Goal: Transaction & Acquisition: Purchase product/service

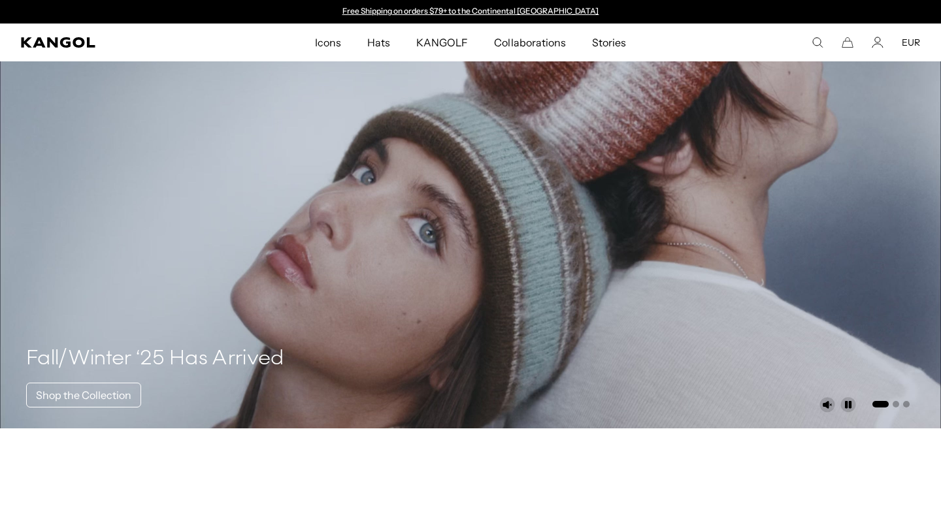
scroll to position [529, 0]
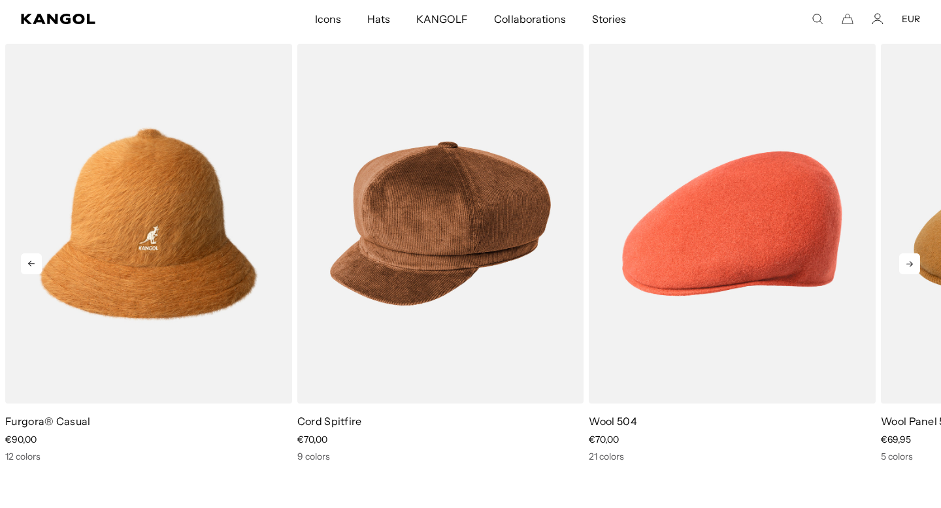
click at [910, 269] on icon at bounding box center [909, 264] width 21 height 21
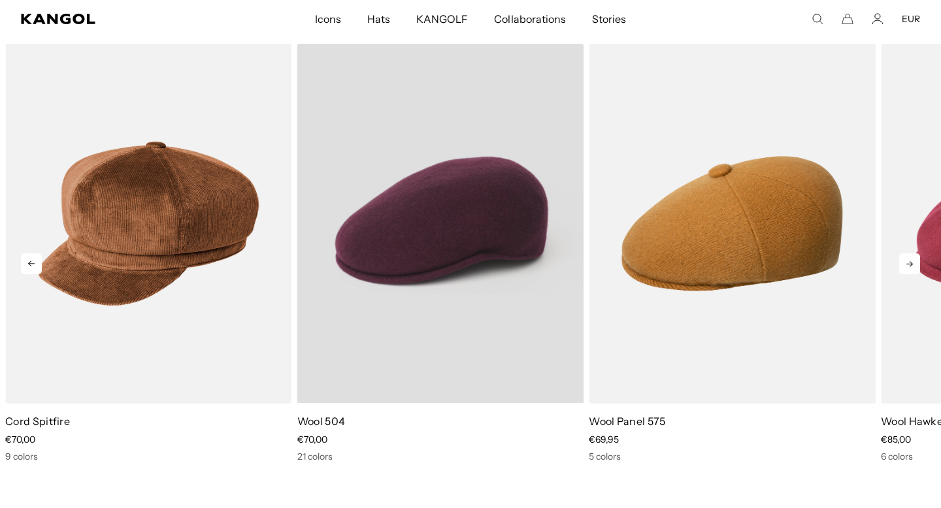
scroll to position [0, 269]
click at [425, 256] on video "Wool 504" at bounding box center [440, 223] width 287 height 359
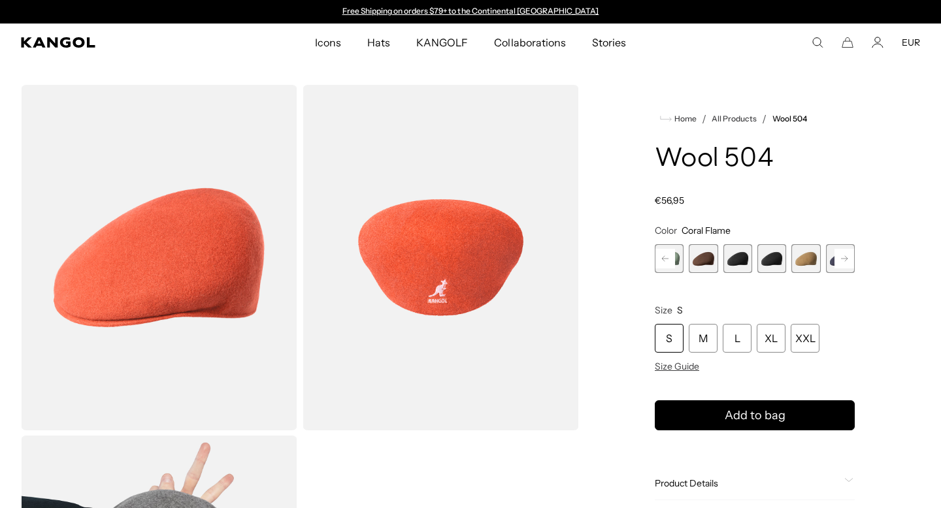
click at [845, 253] on rect at bounding box center [844, 259] width 20 height 20
click at [806, 255] on div "Coral Flame Variant sold out or unavailable Deep Emerald Variant sold out or un…" at bounding box center [755, 258] width 200 height 29
click at [815, 284] on variant-selects "Color Coral Flame Previous Next Coral Flame Variant sold out or unavailable Dee…" at bounding box center [755, 299] width 200 height 148
click at [811, 257] on span "12 of 21" at bounding box center [805, 258] width 29 height 29
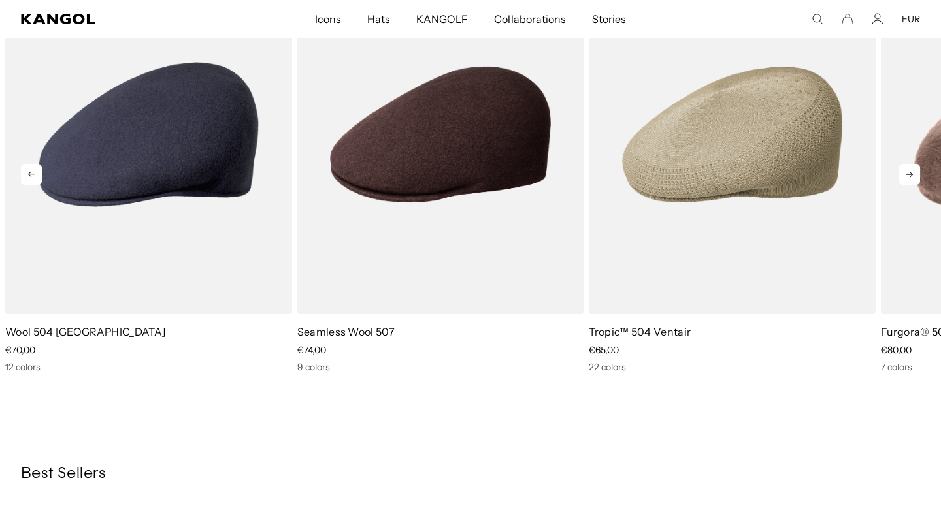
scroll to position [0, 269]
click at [912, 172] on icon at bounding box center [909, 174] width 21 height 21
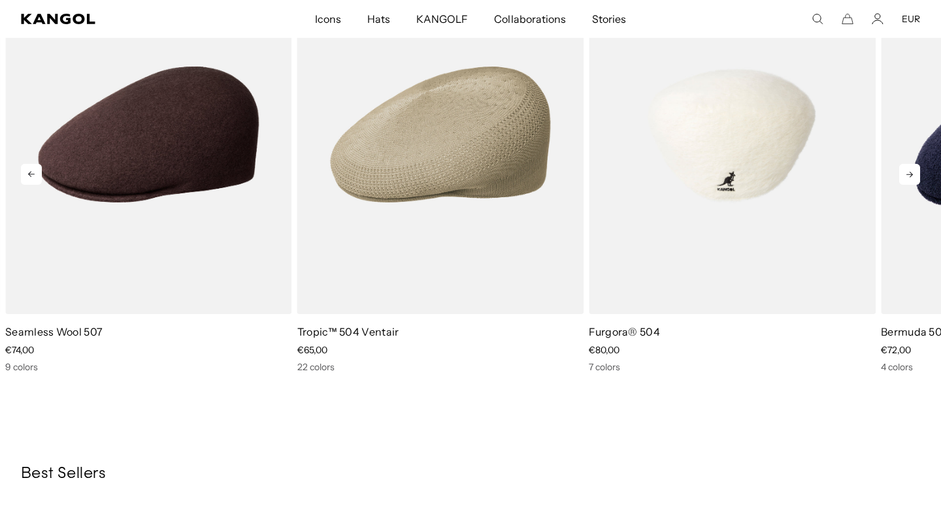
scroll to position [0, 0]
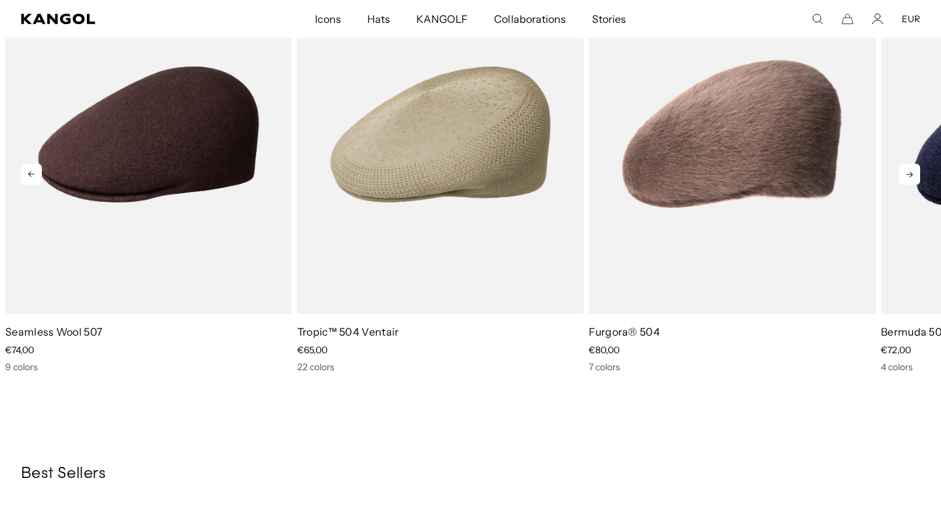
click at [902, 185] on icon at bounding box center [909, 174] width 21 height 21
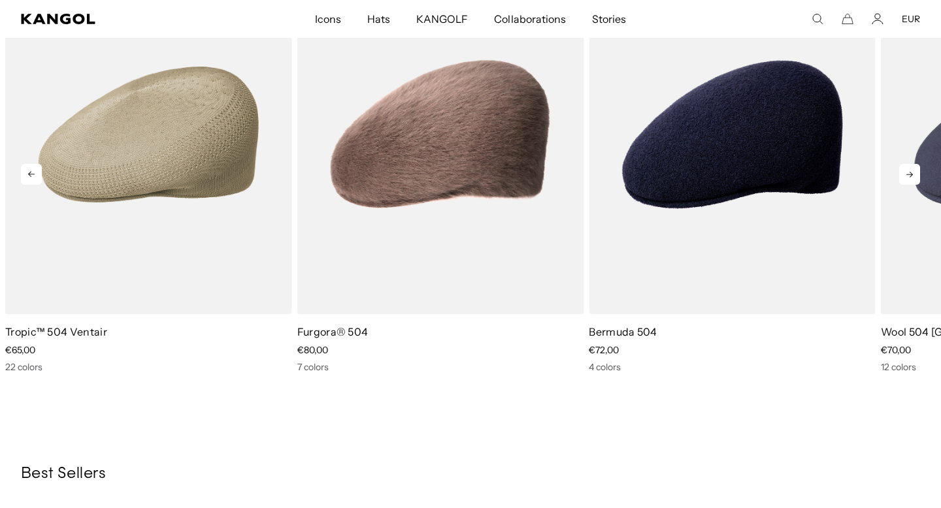
scroll to position [0, 269]
click at [908, 178] on icon at bounding box center [909, 175] width 7 height 6
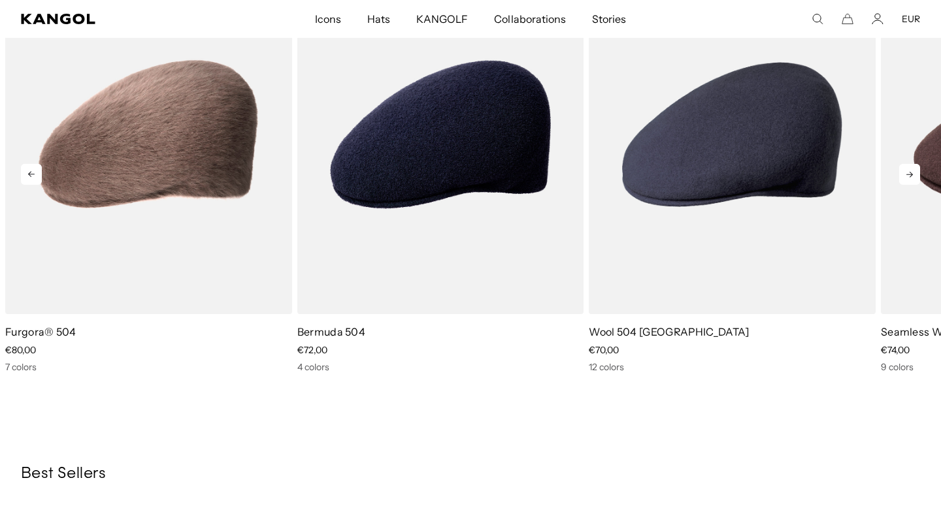
click at [908, 178] on icon at bounding box center [909, 175] width 7 height 6
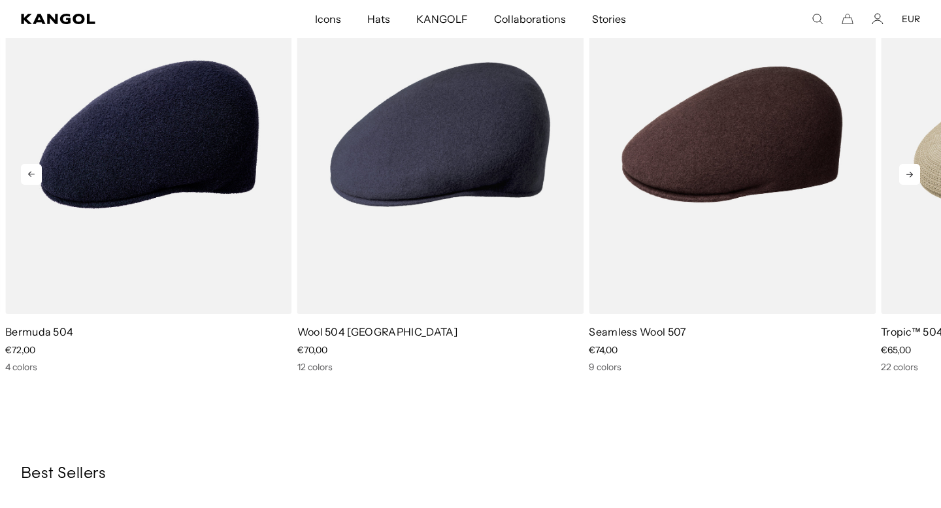
click at [908, 178] on icon at bounding box center [909, 175] width 7 height 6
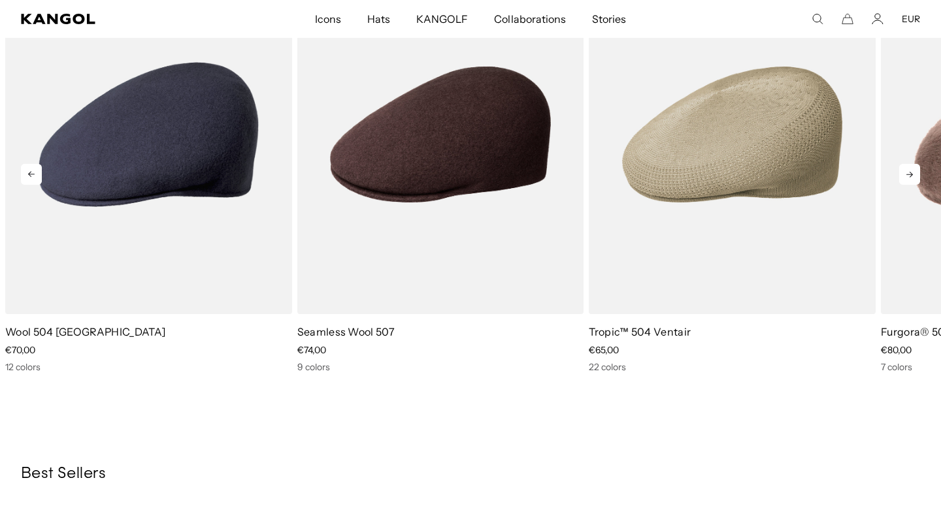
scroll to position [0, 0]
click at [908, 178] on icon at bounding box center [909, 175] width 7 height 6
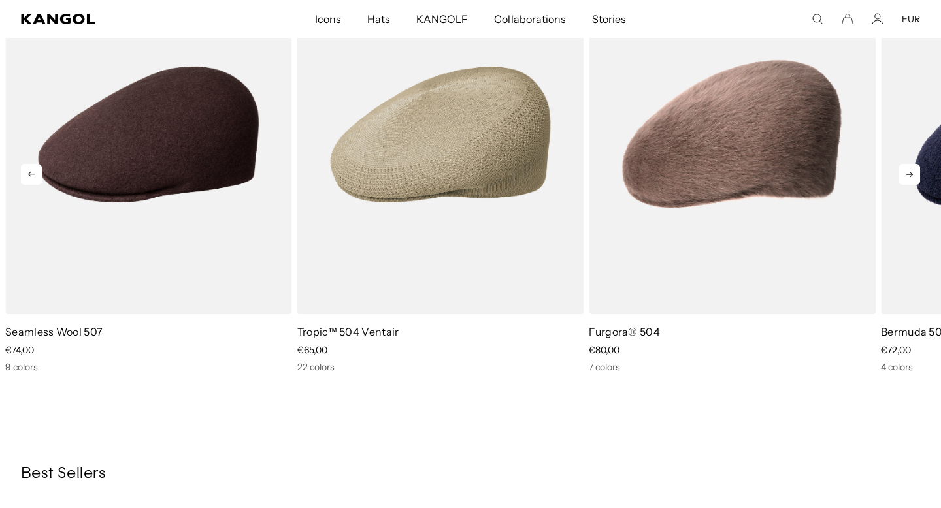
click at [908, 178] on icon at bounding box center [909, 175] width 7 height 6
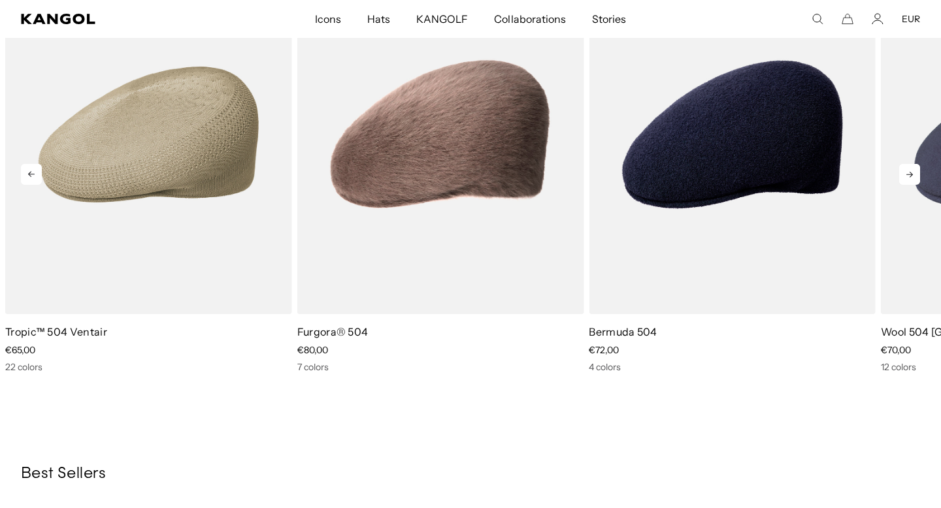
click at [908, 178] on icon at bounding box center [909, 175] width 7 height 6
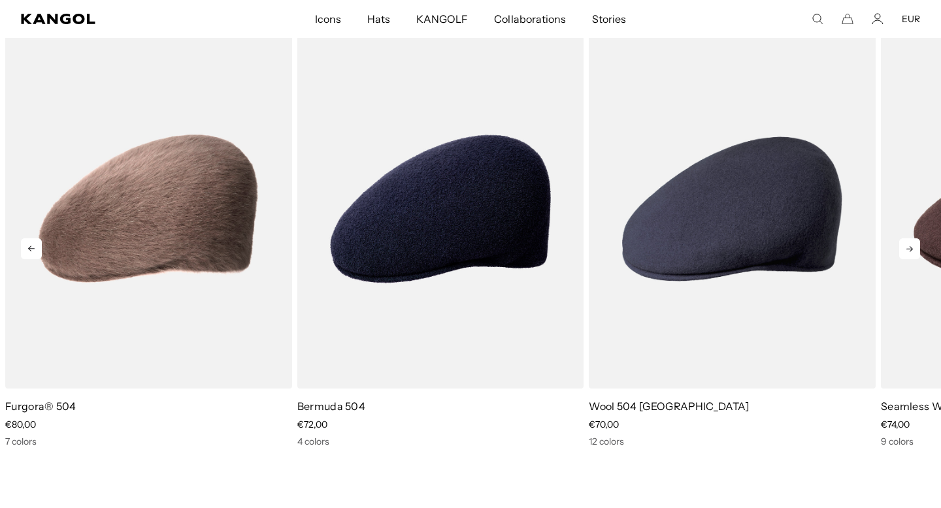
click at [37, 259] on icon at bounding box center [31, 248] width 21 height 21
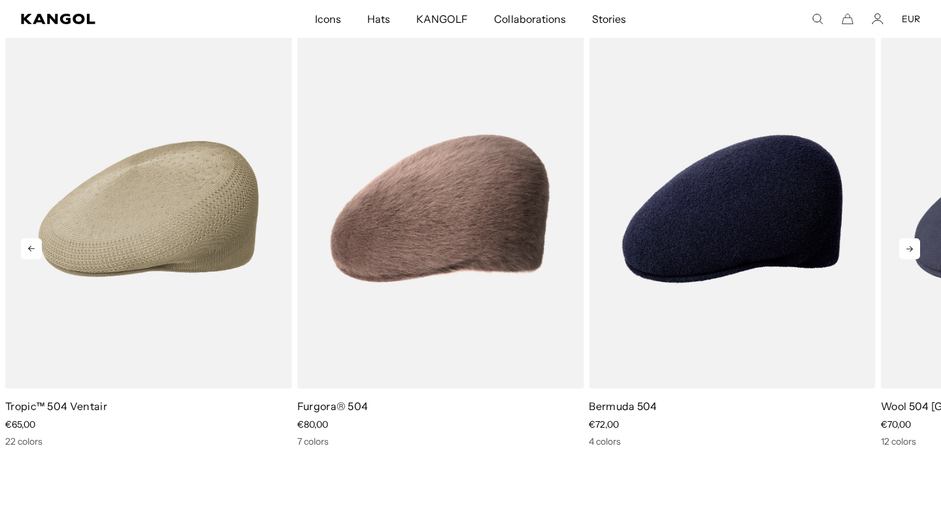
click at [37, 259] on icon at bounding box center [31, 248] width 21 height 21
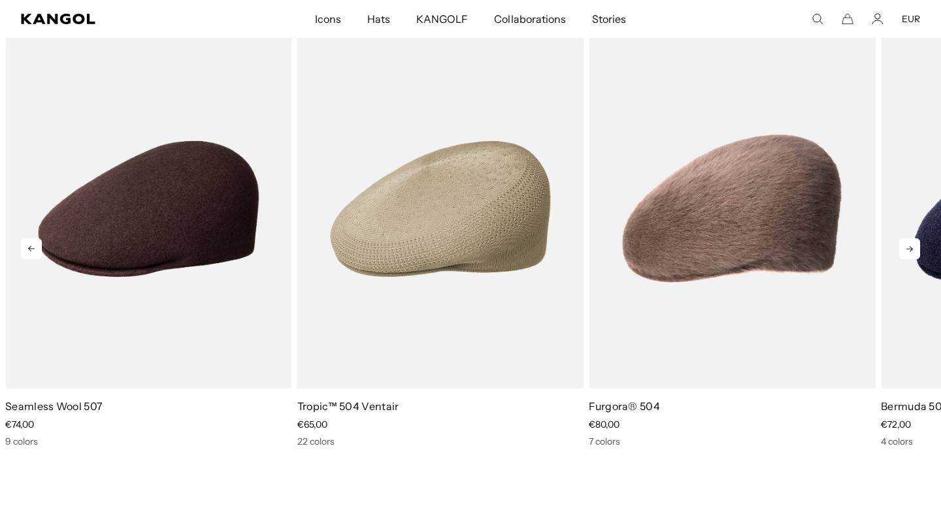
click at [37, 259] on icon at bounding box center [31, 248] width 21 height 21
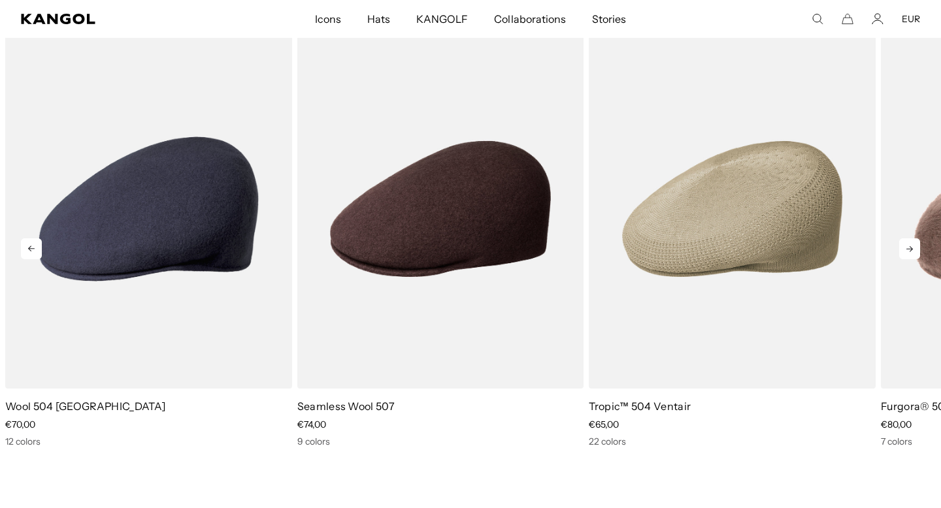
scroll to position [0, 269]
click at [915, 259] on icon at bounding box center [909, 248] width 21 height 21
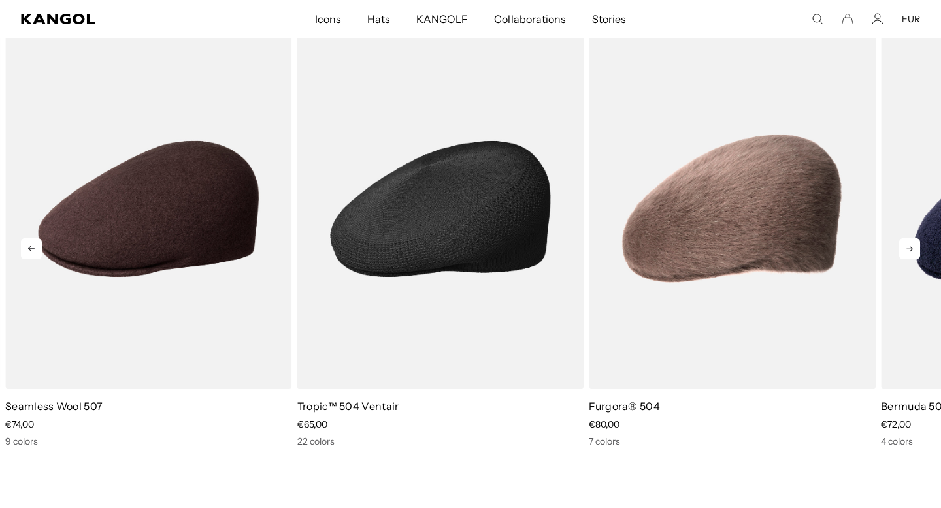
scroll to position [0, 0]
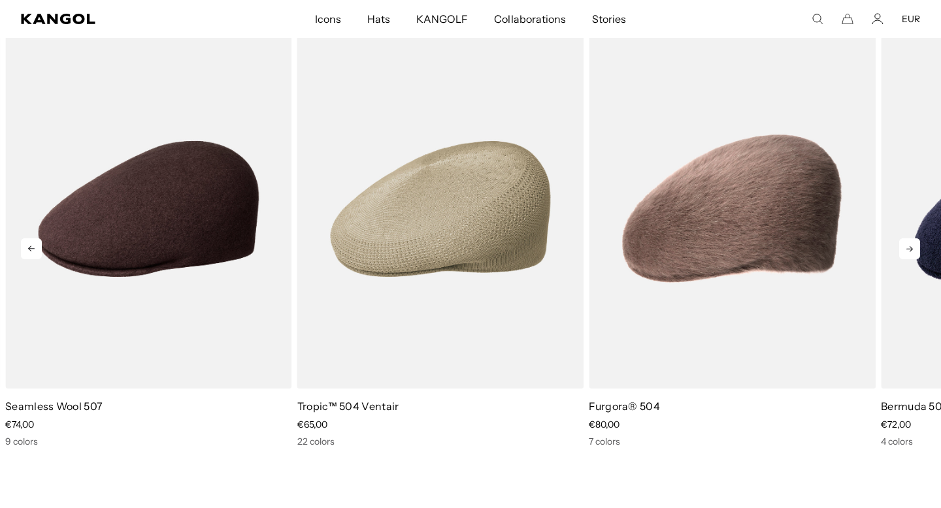
click at [33, 259] on icon at bounding box center [31, 248] width 21 height 21
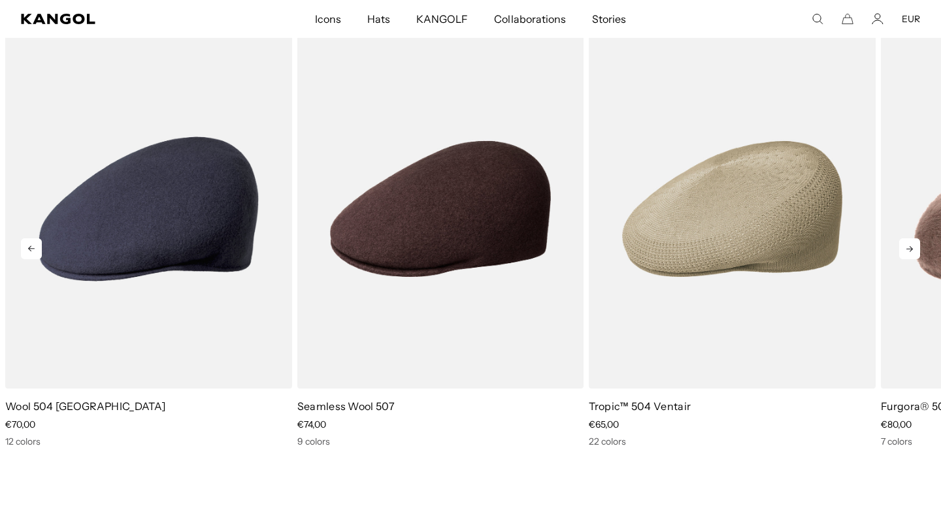
scroll to position [0, 269]
click at [33, 259] on icon at bounding box center [31, 248] width 21 height 21
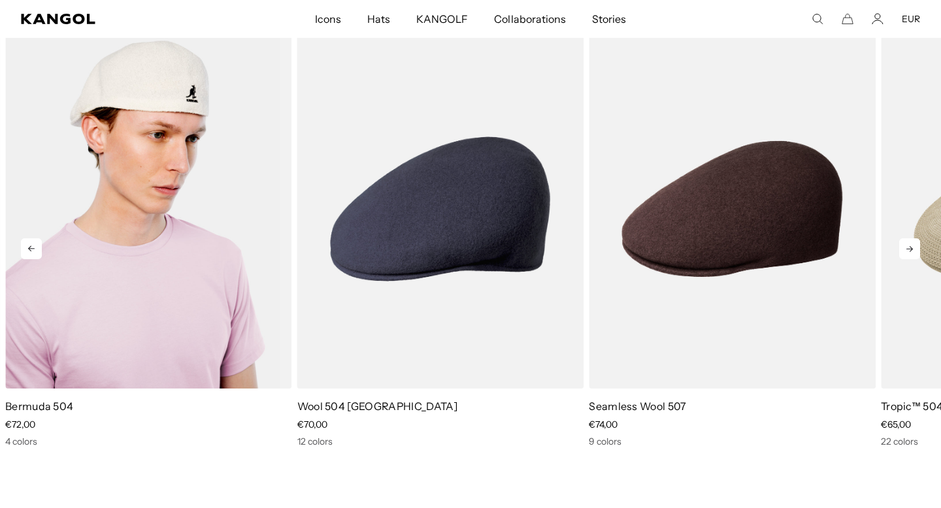
scroll to position [0, 0]
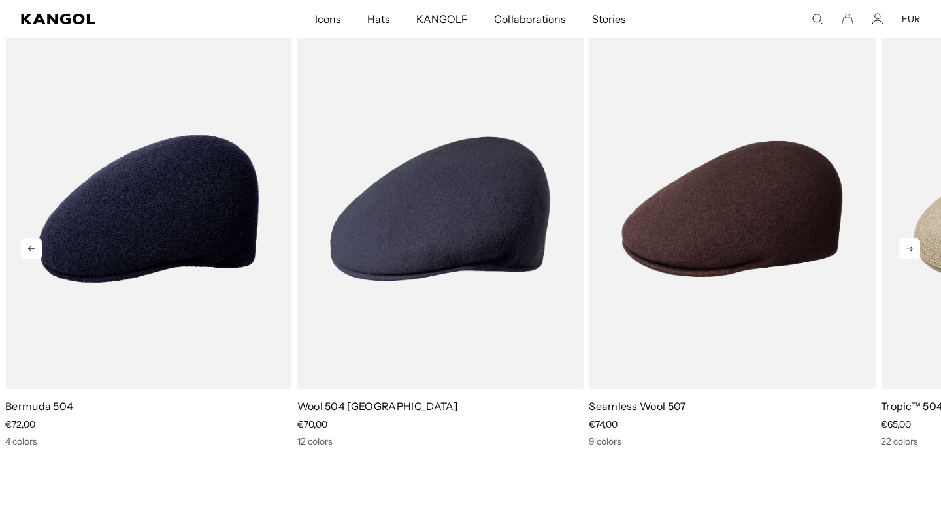
click at [33, 259] on icon at bounding box center [31, 248] width 21 height 21
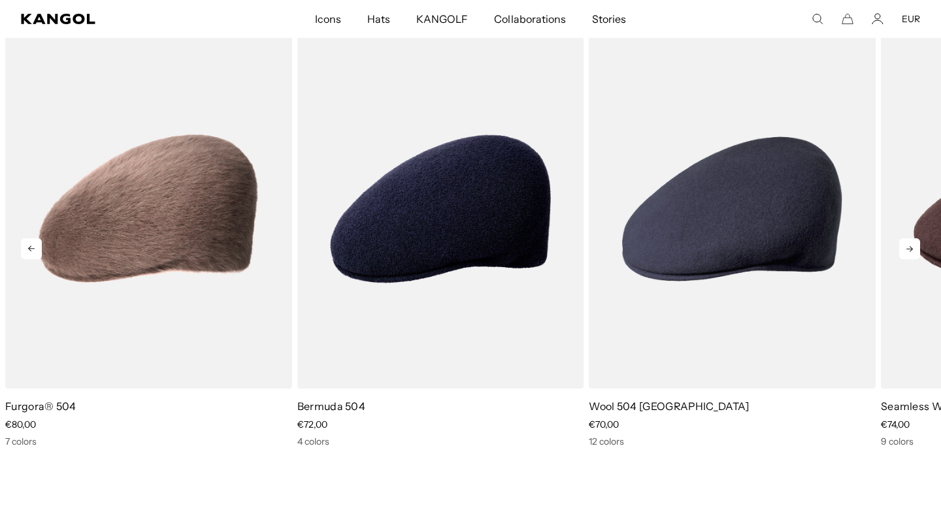
scroll to position [0, 269]
click at [33, 259] on icon at bounding box center [31, 248] width 21 height 21
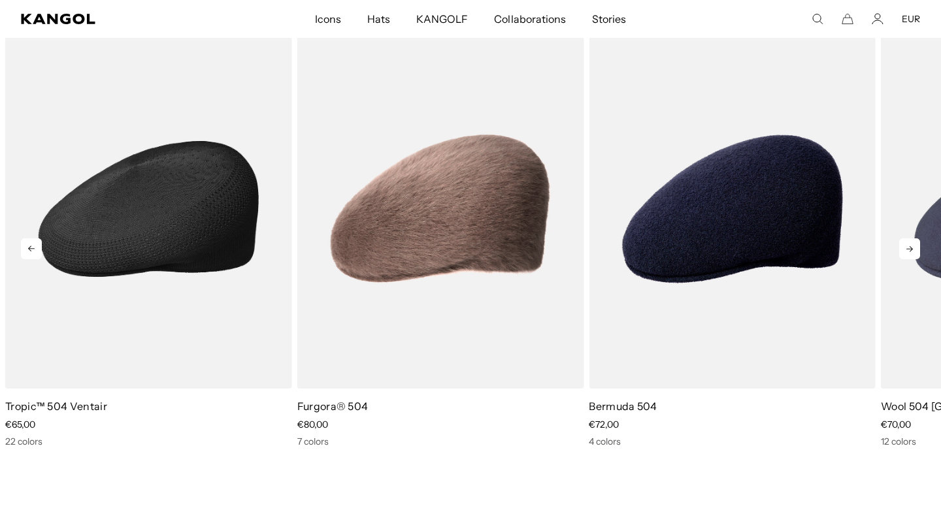
scroll to position [0, 0]
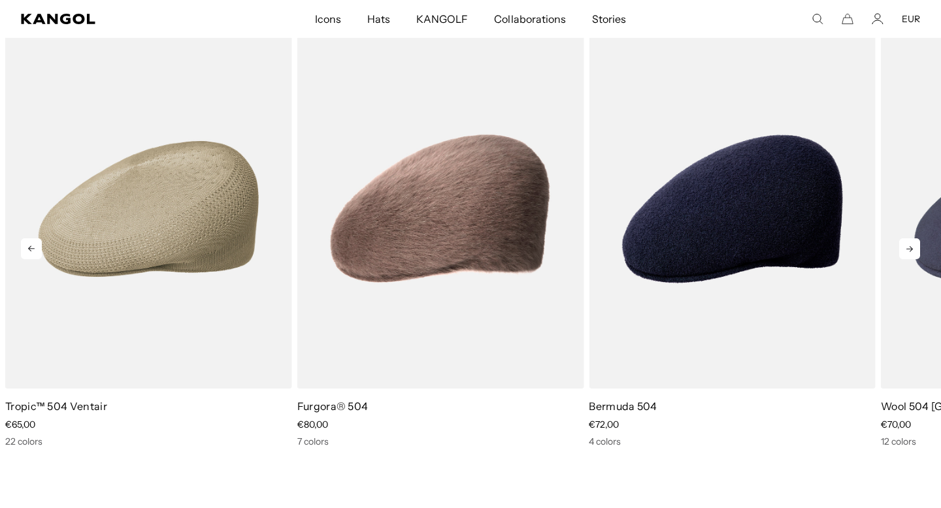
click at [38, 254] on icon at bounding box center [31, 248] width 21 height 21
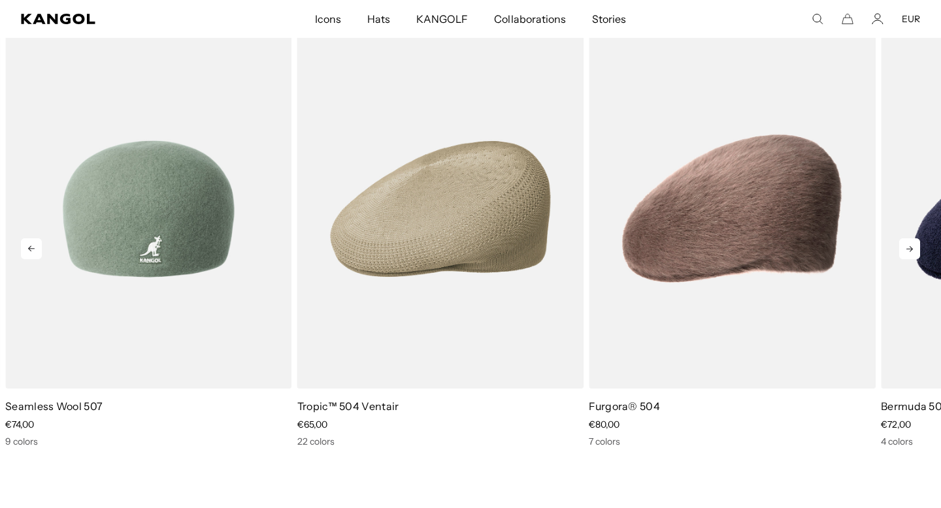
click at [231, 190] on img "2 of 5" at bounding box center [148, 209] width 287 height 360
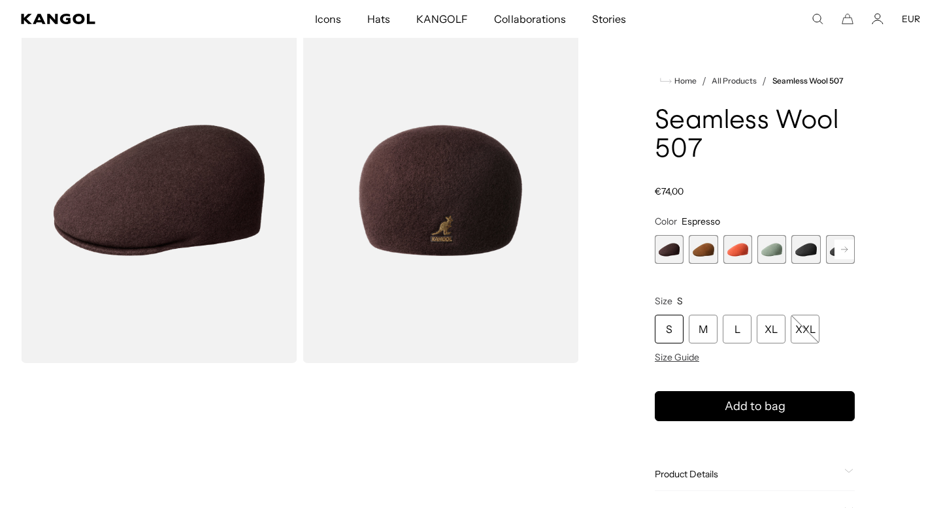
scroll to position [0, 269]
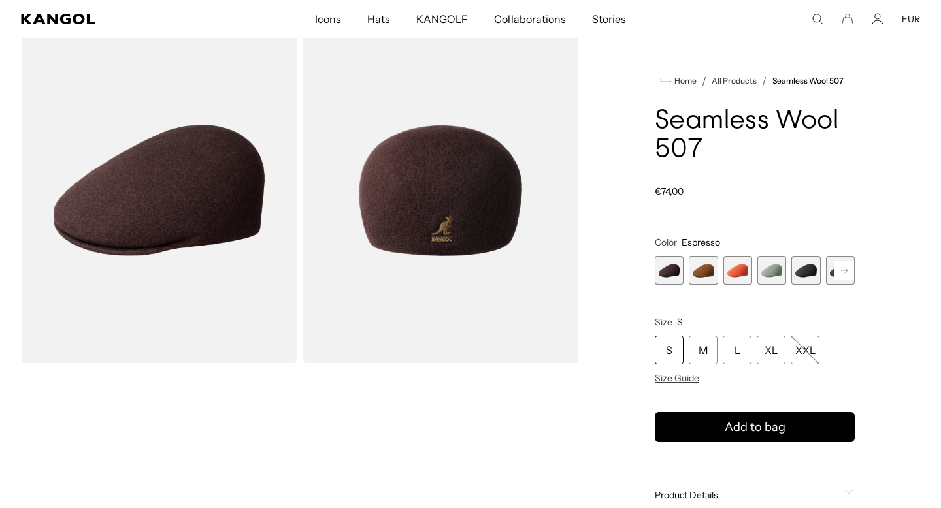
click at [838, 280] on rect at bounding box center [844, 271] width 20 height 20
click at [794, 285] on span "6 of 9" at bounding box center [805, 270] width 29 height 29
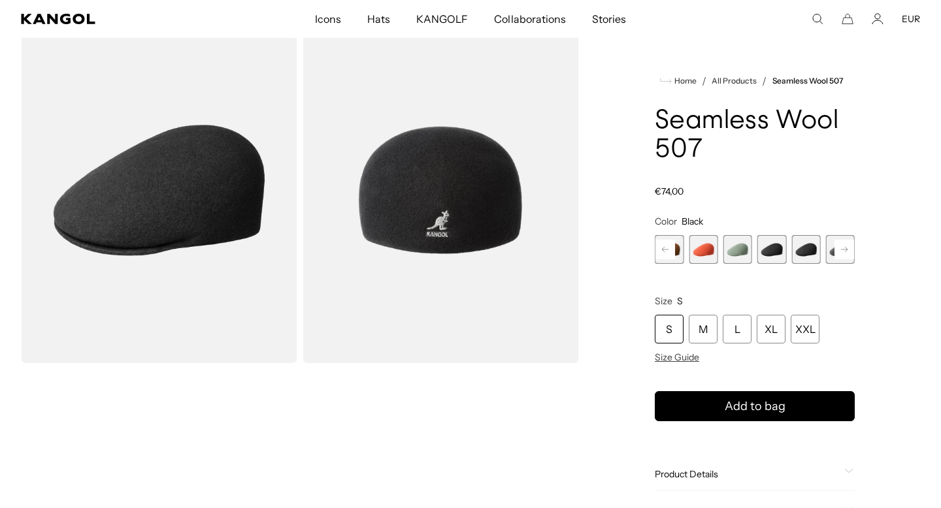
scroll to position [0, 269]
click at [847, 250] on rect at bounding box center [844, 250] width 20 height 20
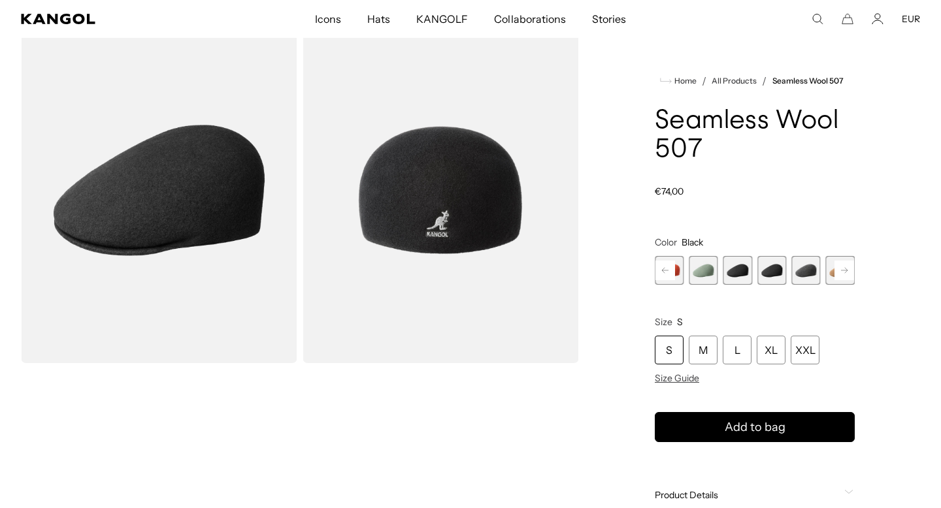
click at [805, 285] on span "7 of 9" at bounding box center [805, 270] width 29 height 29
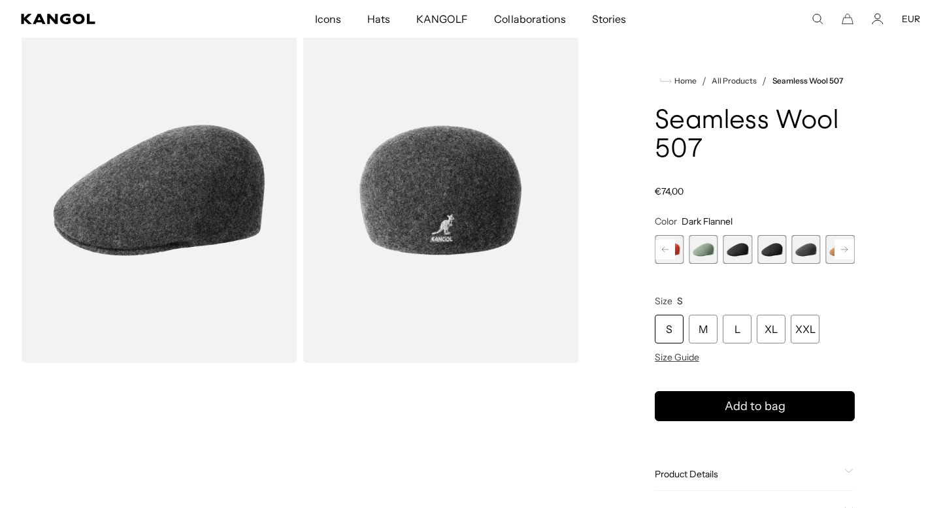
click at [845, 250] on icon at bounding box center [844, 249] width 7 height 5
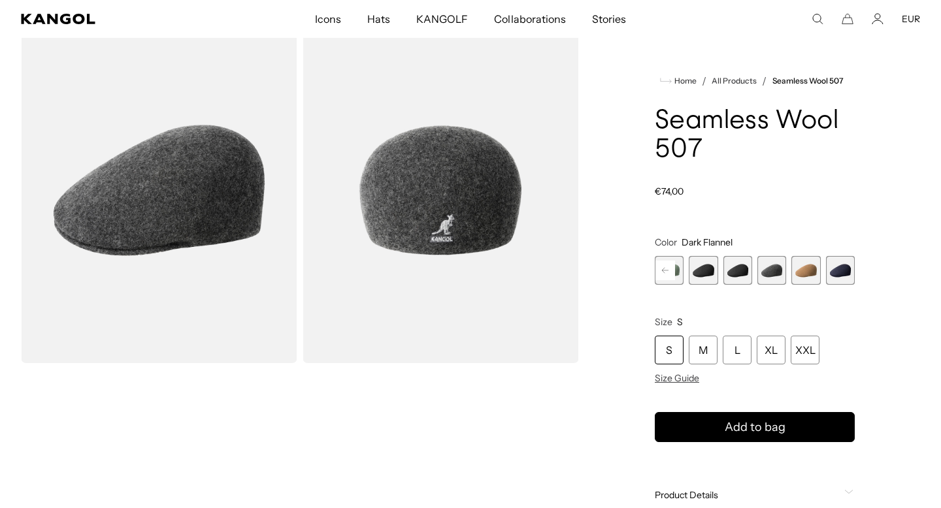
scroll to position [0, 269]
click at [810, 285] on span "8 of 9" at bounding box center [805, 270] width 29 height 29
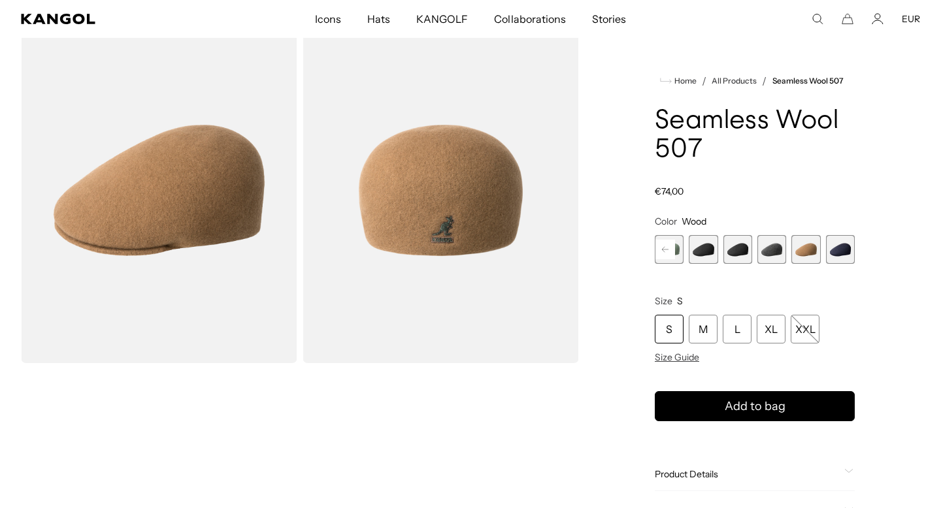
click at [836, 255] on span "9 of 9" at bounding box center [840, 249] width 29 height 29
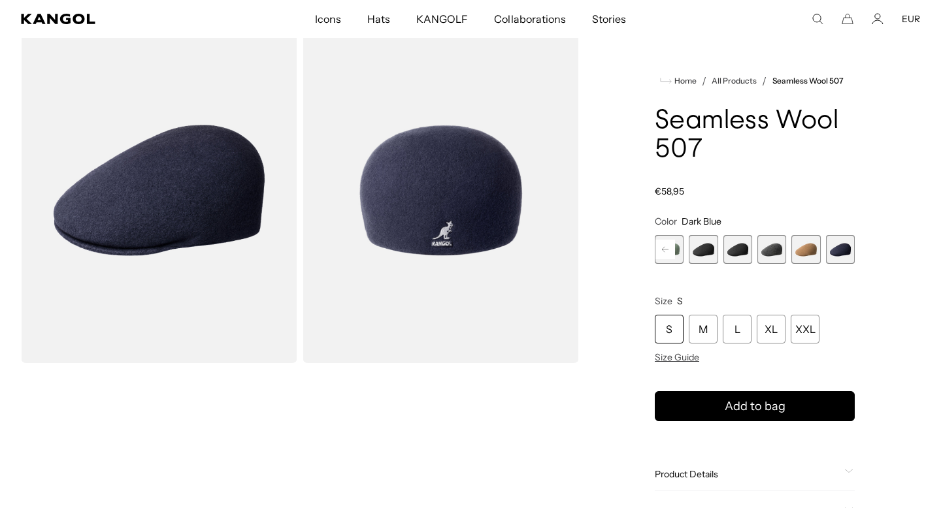
click at [661, 250] on rect at bounding box center [665, 250] width 20 height 20
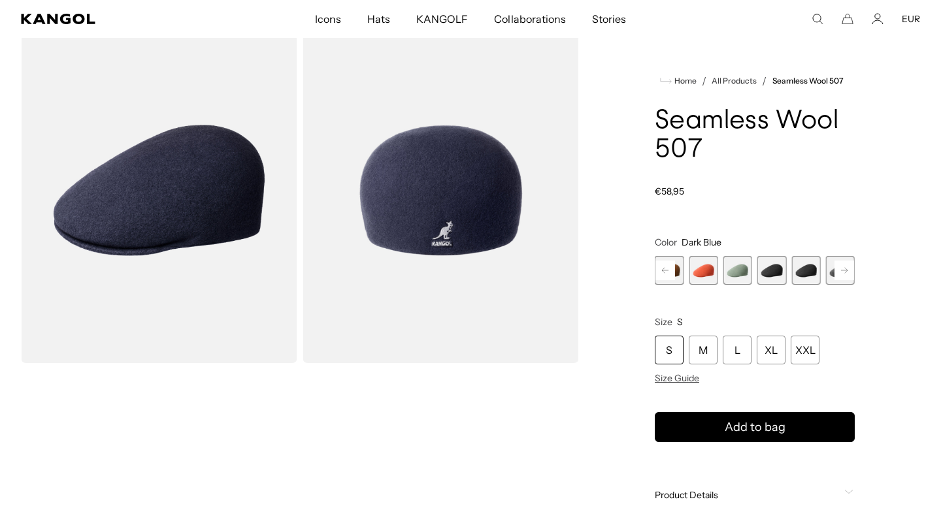
scroll to position [0, 269]
click at [674, 218] on div at bounding box center [755, 218] width 200 height 0
click at [670, 285] on span "2 of 9" at bounding box center [669, 270] width 29 height 29
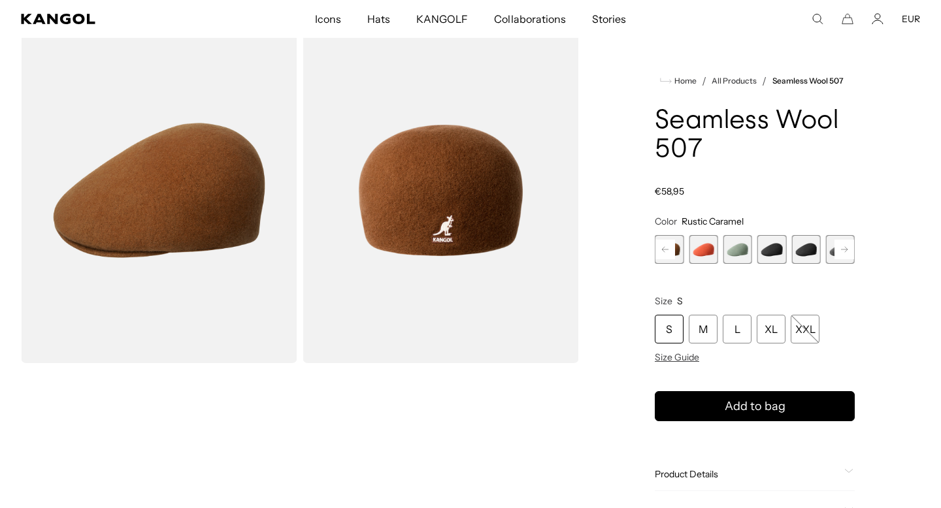
click at [664, 299] on span "Size" at bounding box center [664, 301] width 18 height 12
click at [670, 251] on rect at bounding box center [665, 250] width 20 height 20
click at [670, 251] on span "1 of 9" at bounding box center [669, 249] width 29 height 29
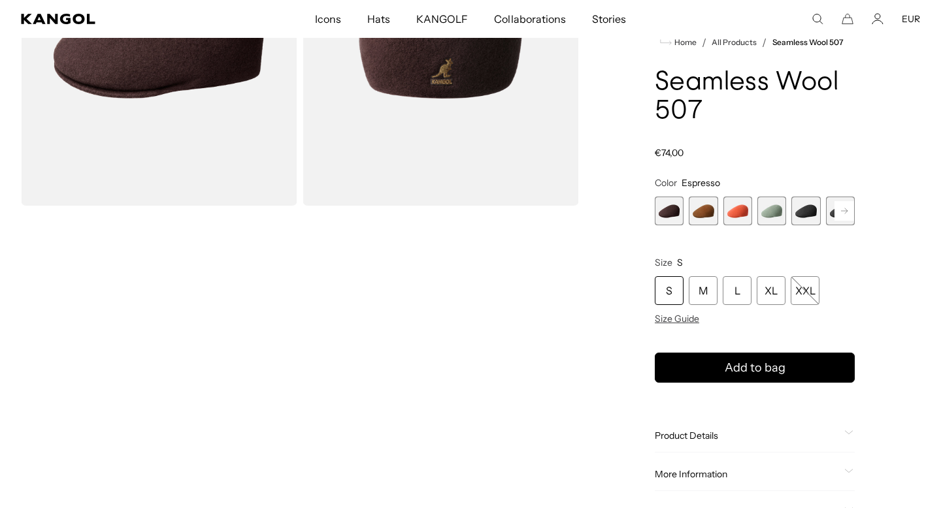
scroll to position [0, 269]
click at [674, 286] on div "S" at bounding box center [669, 291] width 29 height 29
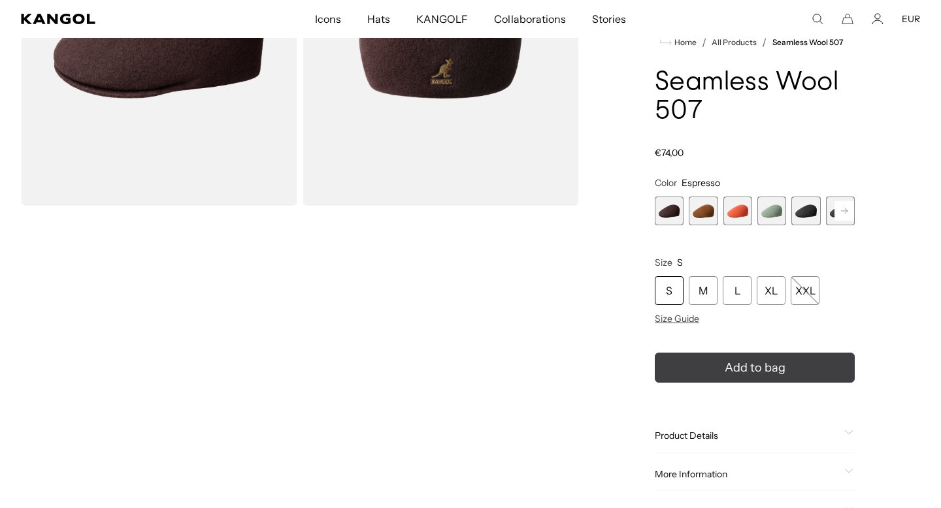
click at [724, 372] on button "Add to bag" at bounding box center [755, 368] width 200 height 30
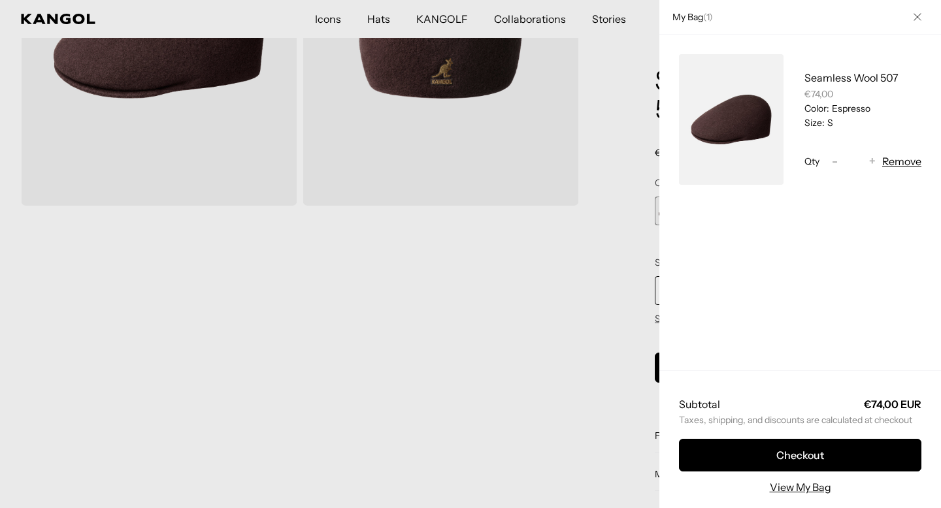
scroll to position [0, 0]
click at [576, 287] on div at bounding box center [470, 254] width 941 height 508
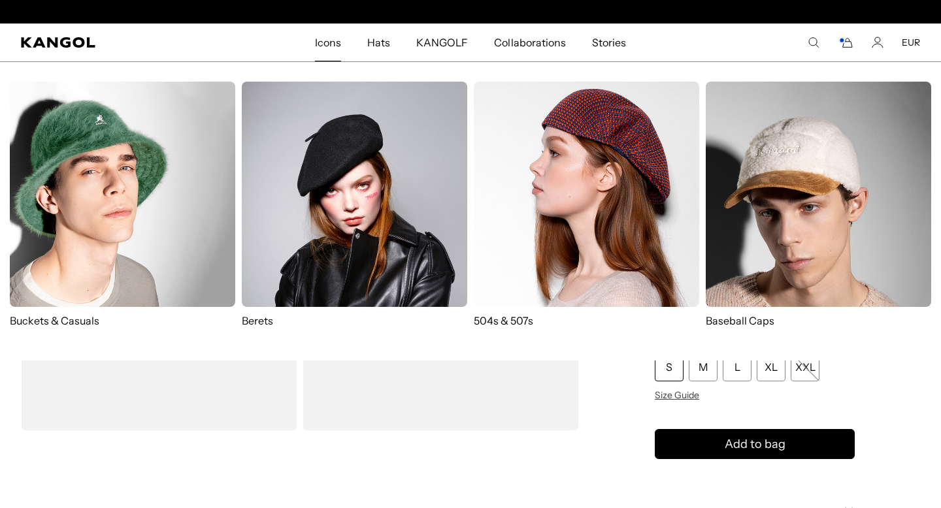
scroll to position [0, 269]
click at [580, 259] on img at bounding box center [586, 194] width 225 height 225
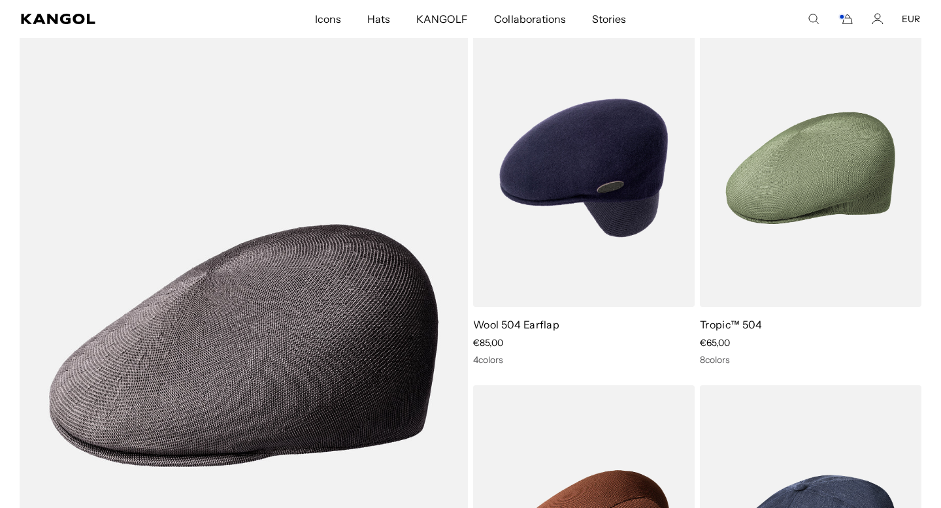
scroll to position [431, 0]
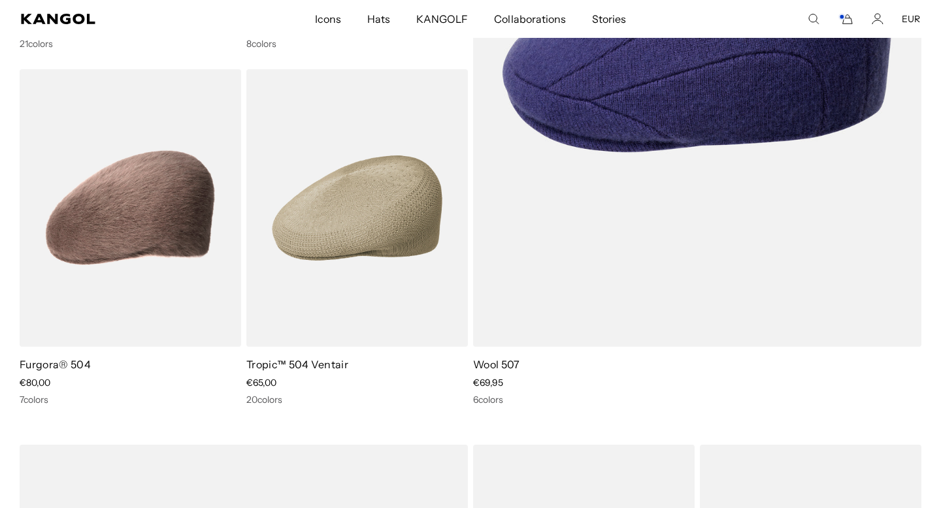
click at [845, 22] on icon "Cart" at bounding box center [846, 19] width 16 height 12
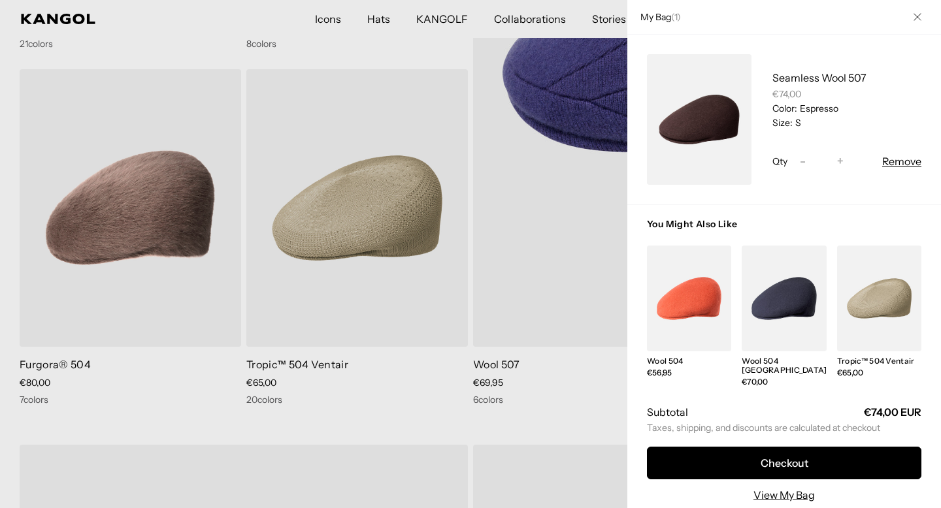
click at [738, 112] on link "My Bag" at bounding box center [699, 119] width 105 height 131
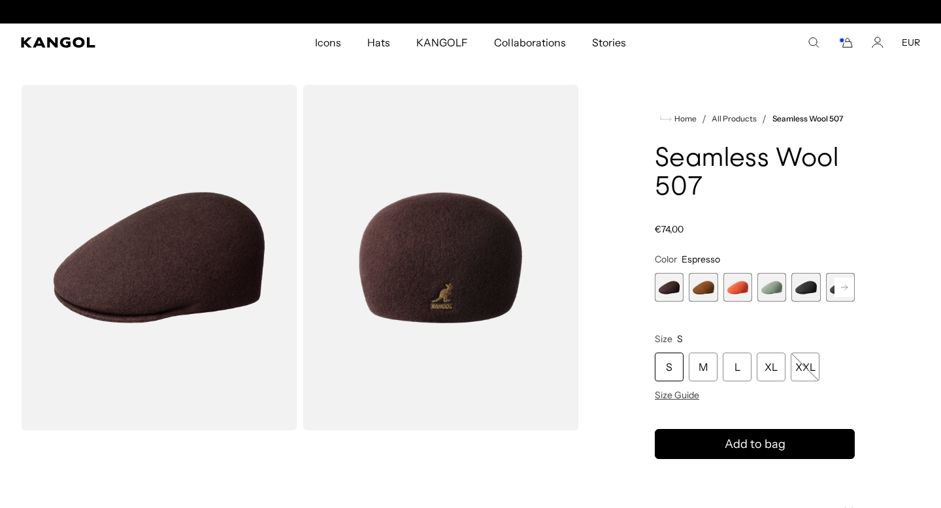
scroll to position [0, 269]
click at [490, 276] on img "Gallery Viewer" at bounding box center [441, 258] width 276 height 346
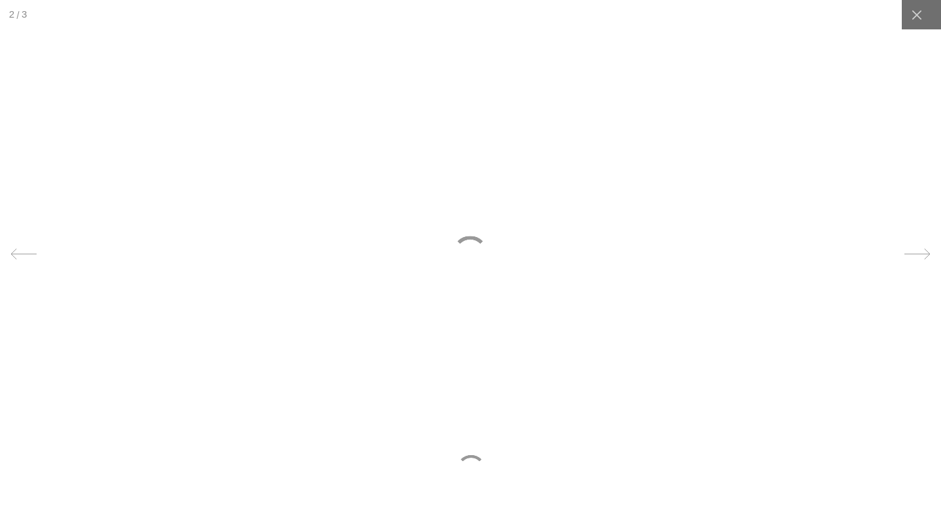
scroll to position [0, 0]
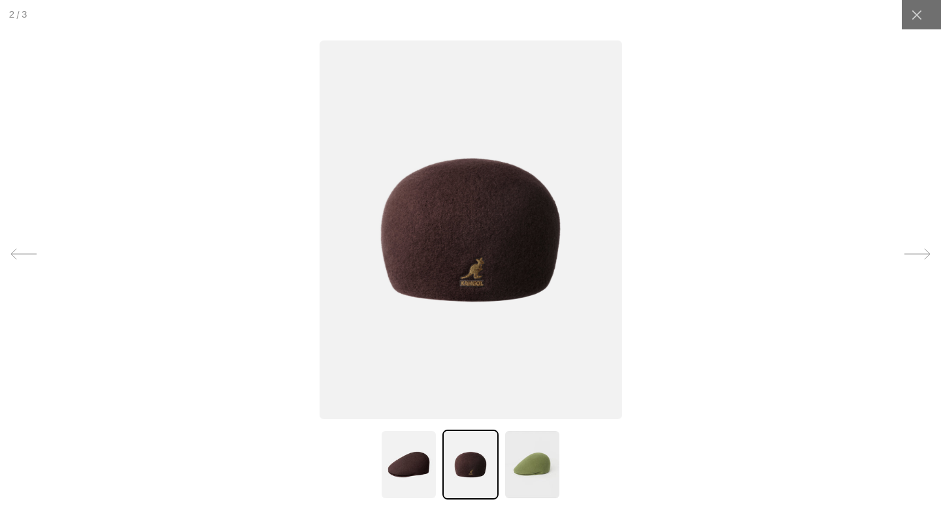
click at [740, 208] on div at bounding box center [470, 254] width 941 height 508
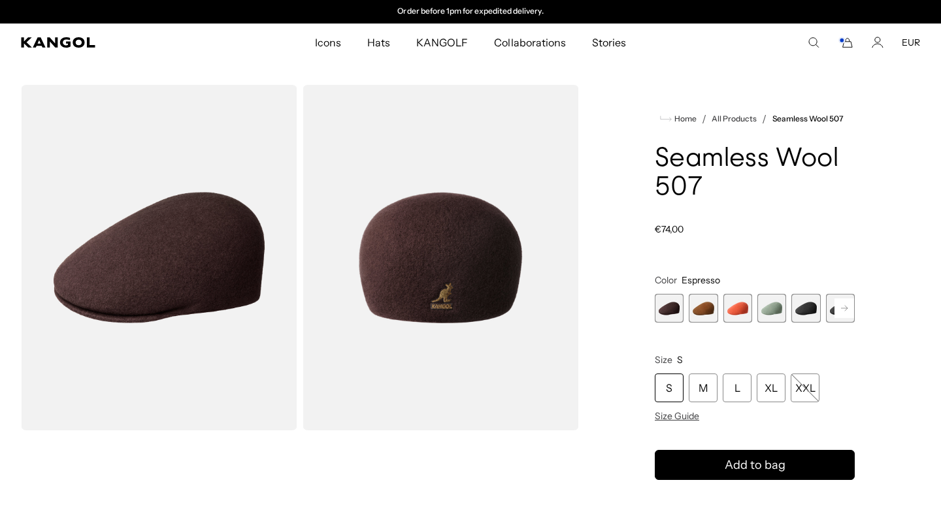
click at [843, 354] on legend "Size S" at bounding box center [755, 360] width 200 height 12
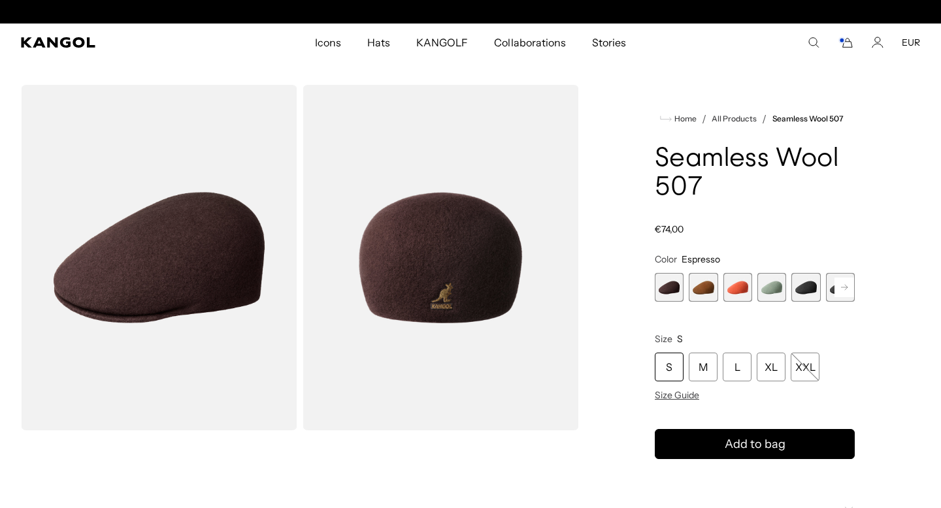
click at [847, 276] on span "6 of 9" at bounding box center [840, 287] width 29 height 29
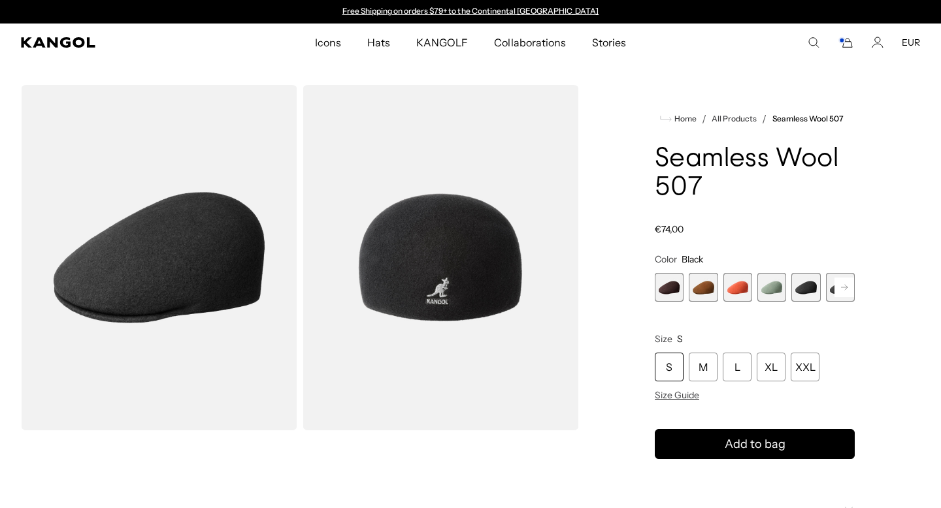
click at [804, 287] on span "5 of 9" at bounding box center [805, 287] width 29 height 29
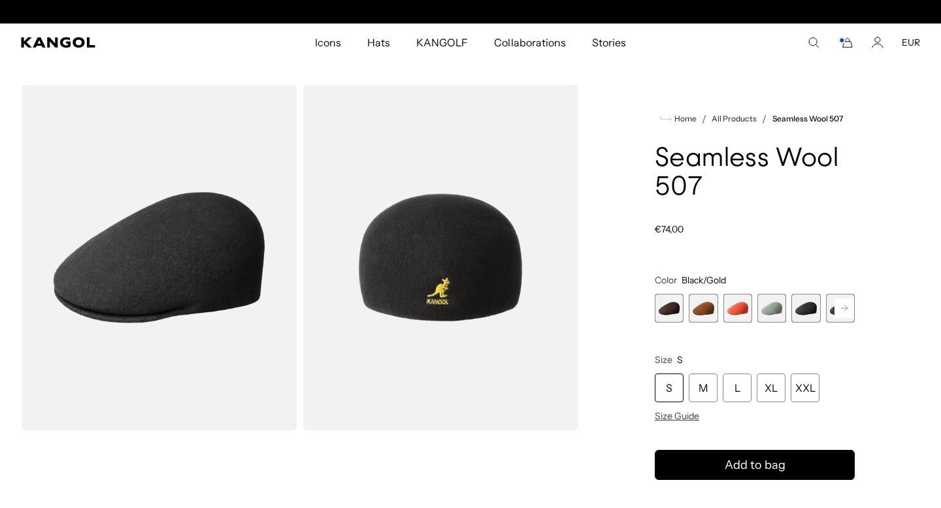
click at [844, 318] on rect at bounding box center [844, 309] width 20 height 20
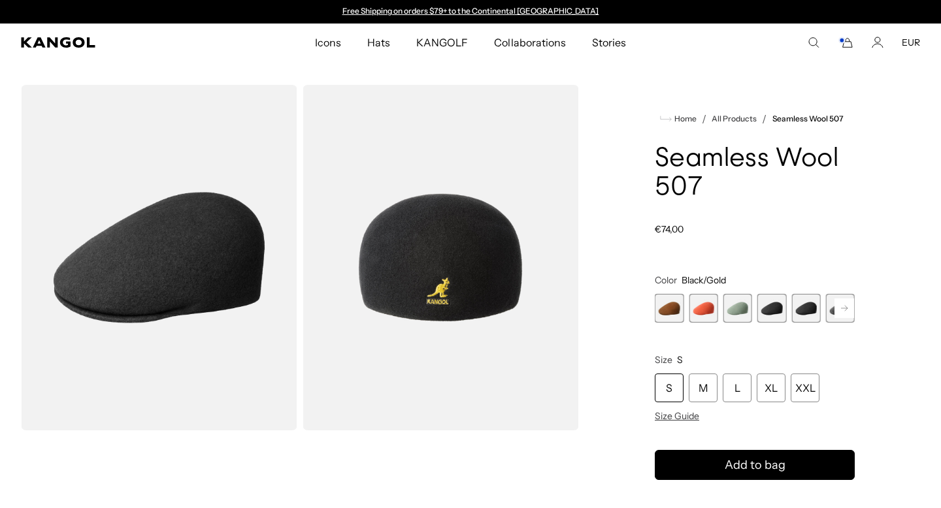
scroll to position [0, 269]
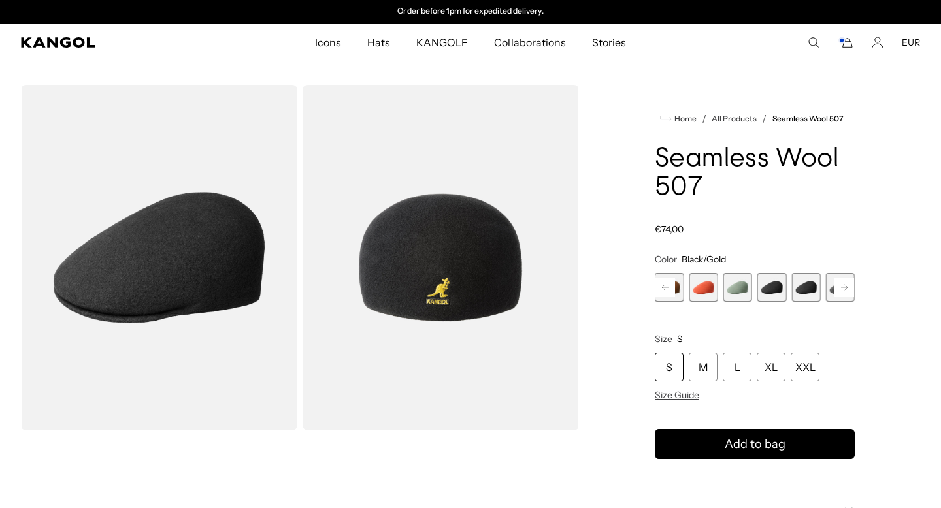
click at [837, 335] on legend "Size S" at bounding box center [755, 339] width 200 height 12
click at [849, 281] on product-info "Home / All Products / Seamless Wool 507 Seamless Wool 507 Regular price €74,00 …" at bounding box center [755, 358] width 200 height 495
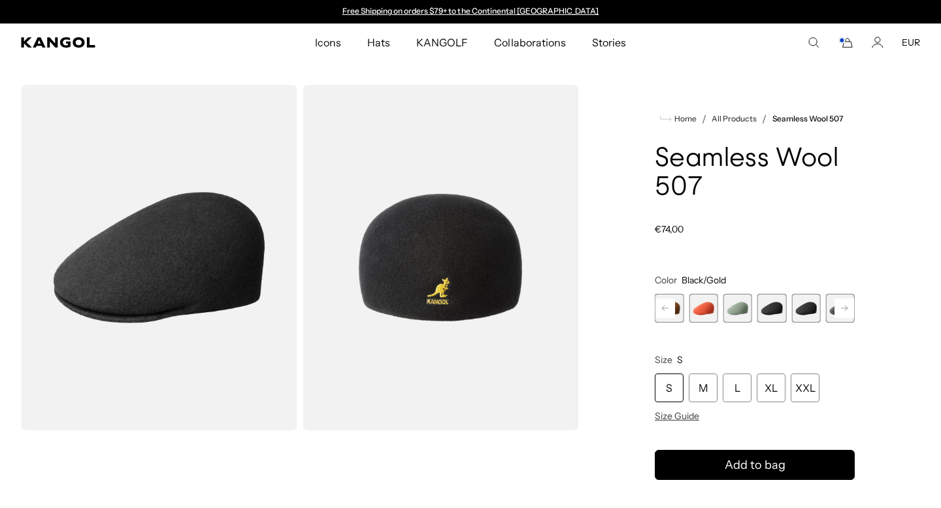
click at [841, 318] on rect at bounding box center [844, 309] width 20 height 20
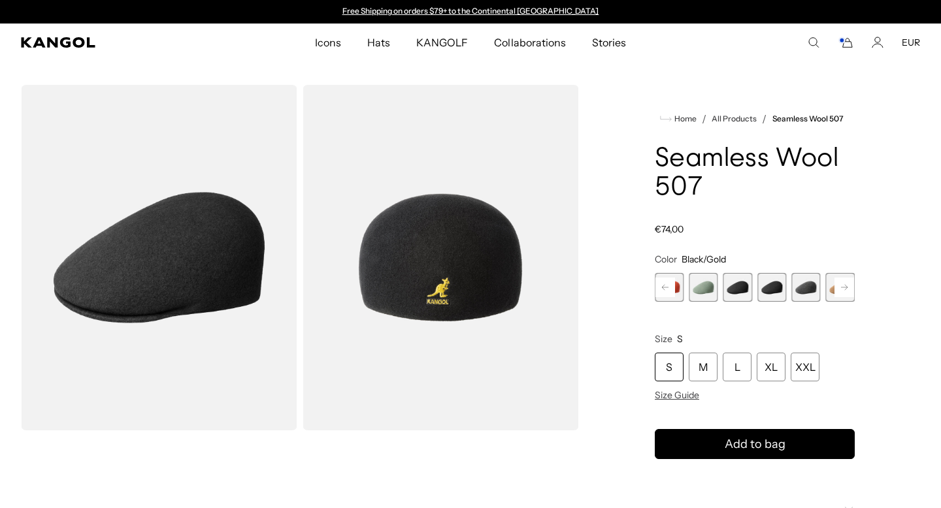
click at [836, 289] on rect at bounding box center [844, 288] width 20 height 20
click at [830, 287] on span "9 of 9" at bounding box center [840, 287] width 29 height 29
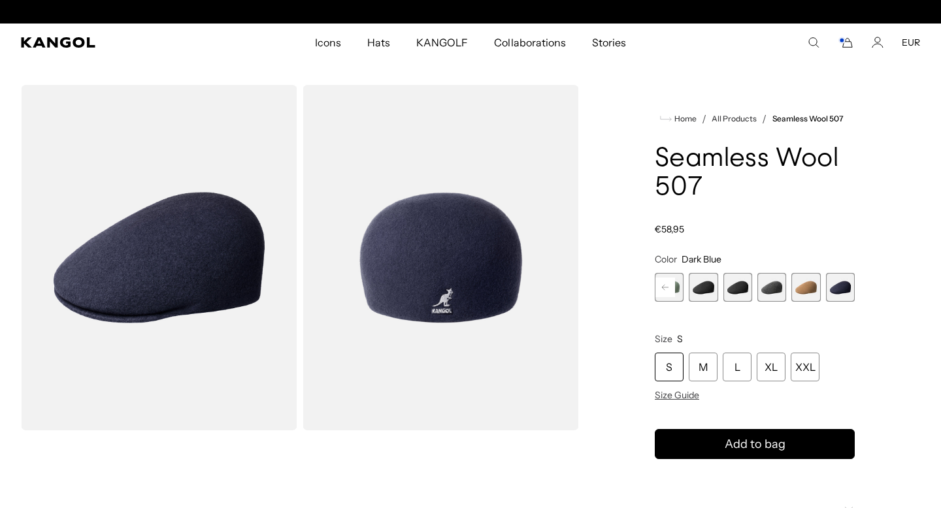
scroll to position [0, 269]
click at [668, 285] on rect at bounding box center [665, 288] width 20 height 20
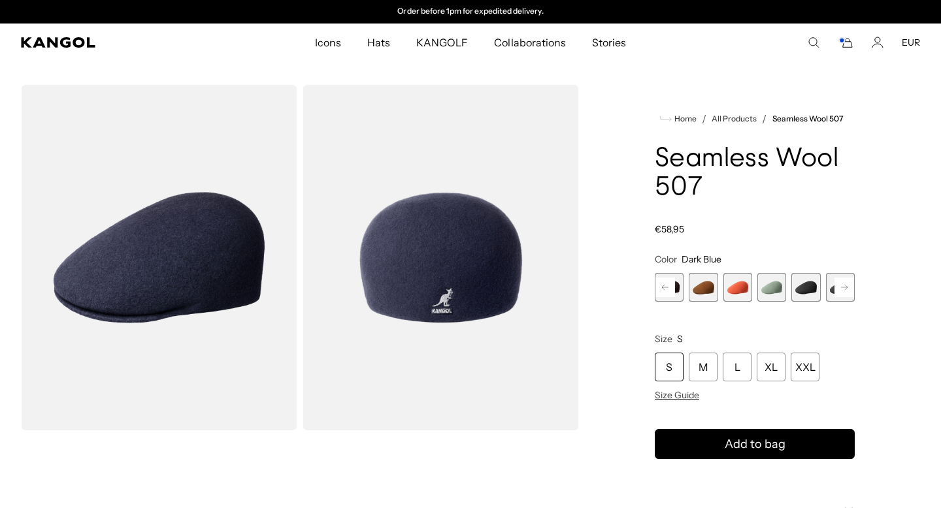
click at [668, 285] on rect at bounding box center [665, 288] width 20 height 20
click at [671, 284] on span "1 of 9" at bounding box center [669, 287] width 29 height 29
